Goal: Task Accomplishment & Management: Manage account settings

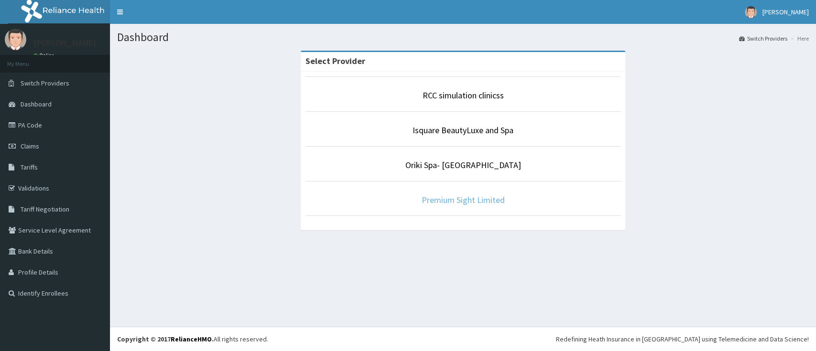
click at [483, 197] on link "Premium Sight Limited" at bounding box center [463, 200] width 83 height 11
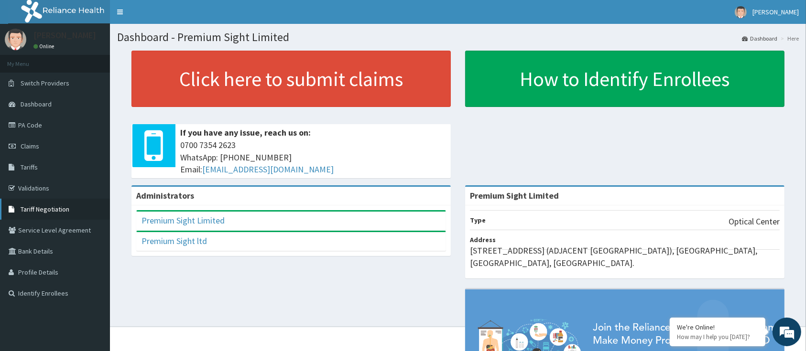
click at [55, 209] on span "Tariff Negotiation" at bounding box center [45, 209] width 49 height 9
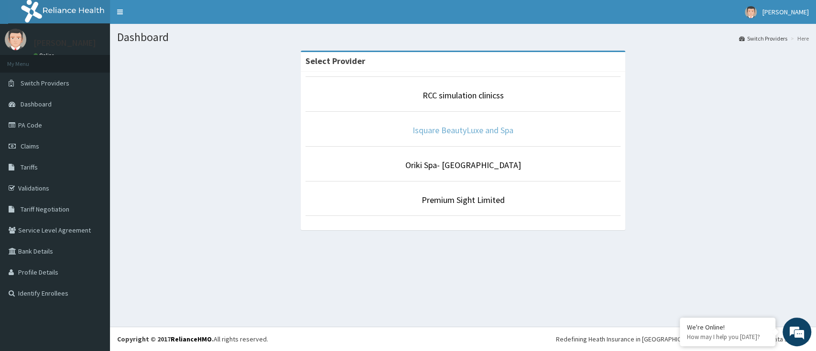
click at [478, 128] on link "Isquare BeautyLuxe and Spa" at bounding box center [463, 130] width 101 height 11
click at [462, 198] on link "Premium Sight Limited" at bounding box center [463, 200] width 83 height 11
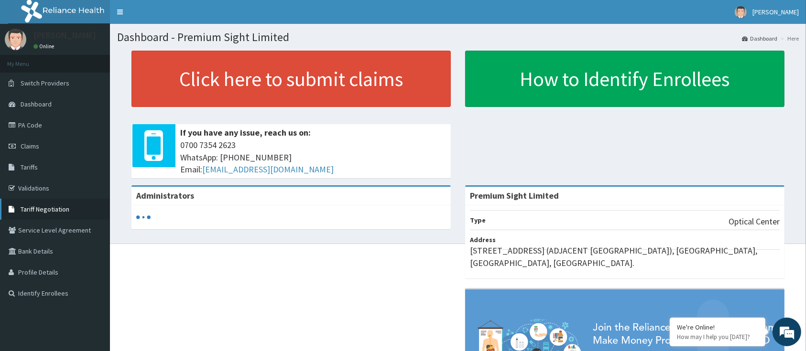
click at [41, 208] on span "Tariff Negotiation" at bounding box center [45, 209] width 49 height 9
